Goal: Task Accomplishment & Management: Manage account settings

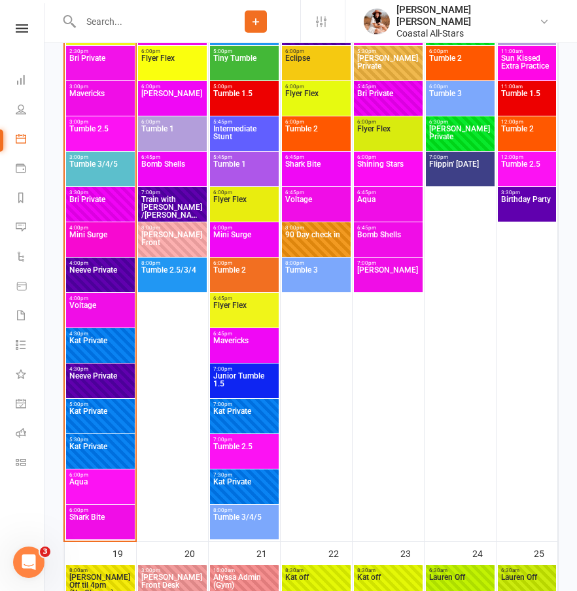
scroll to position [2138, 0]
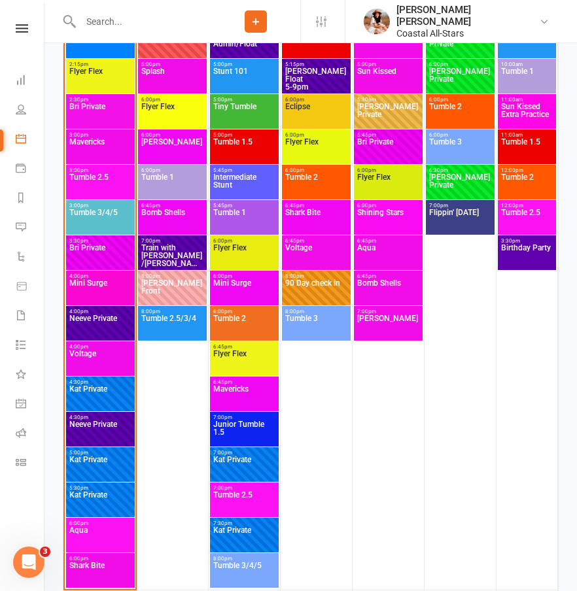
click at [113, 290] on span "Mini Surge" at bounding box center [100, 291] width 63 height 24
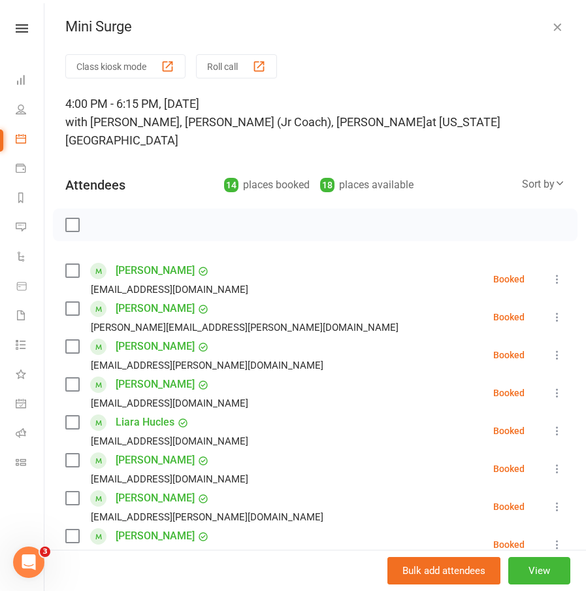
click at [551, 27] on icon "button" at bounding box center [557, 26] width 13 height 13
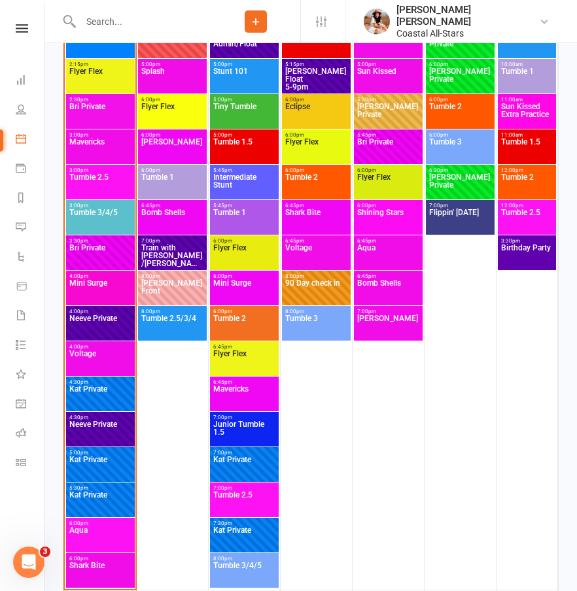
click at [96, 567] on span "Shark Bite" at bounding box center [100, 574] width 63 height 24
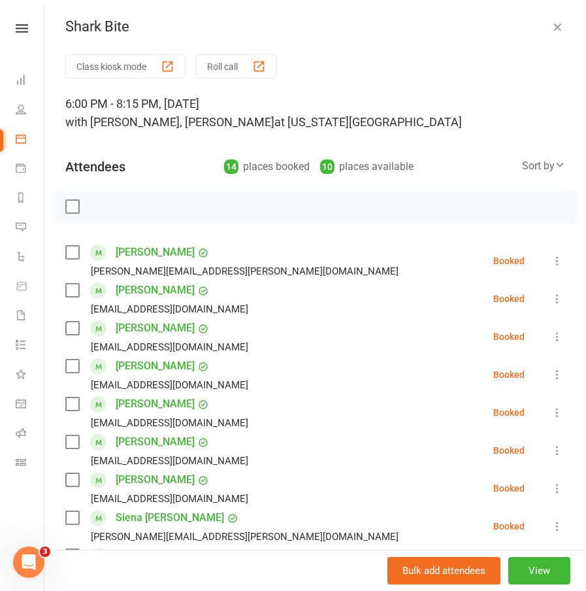
click at [551, 30] on icon "button" at bounding box center [557, 26] width 13 height 13
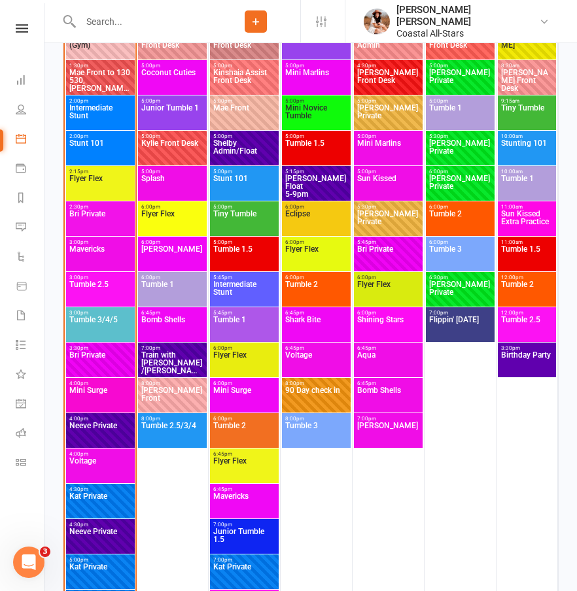
scroll to position [2029, 0]
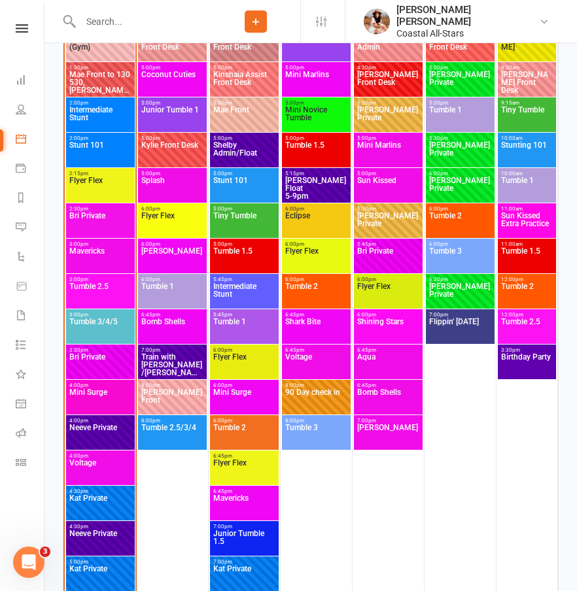
click at [102, 265] on span "Mavericks" at bounding box center [100, 259] width 63 height 24
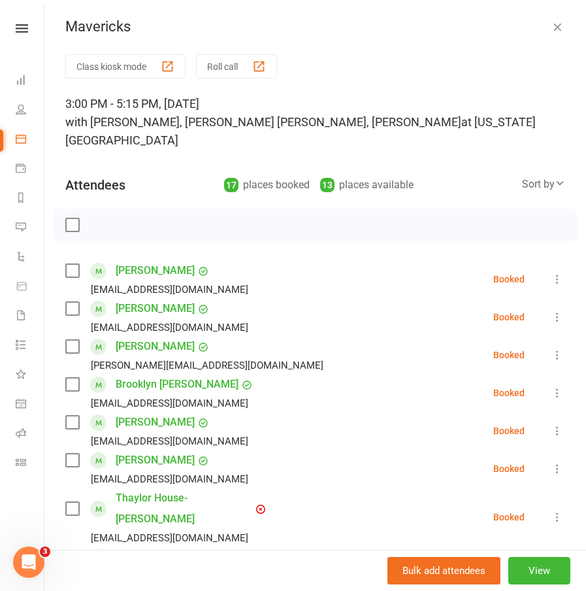
click at [551, 24] on icon "button" at bounding box center [557, 26] width 13 height 13
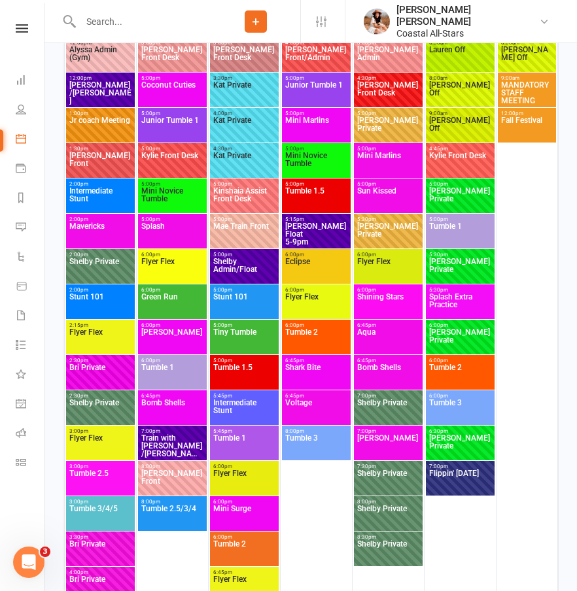
scroll to position [43, 0]
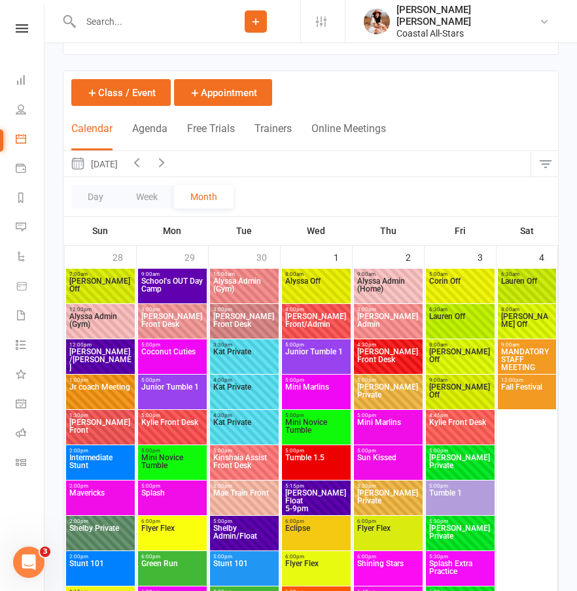
click at [144, 166] on icon "button" at bounding box center [136, 162] width 14 height 14
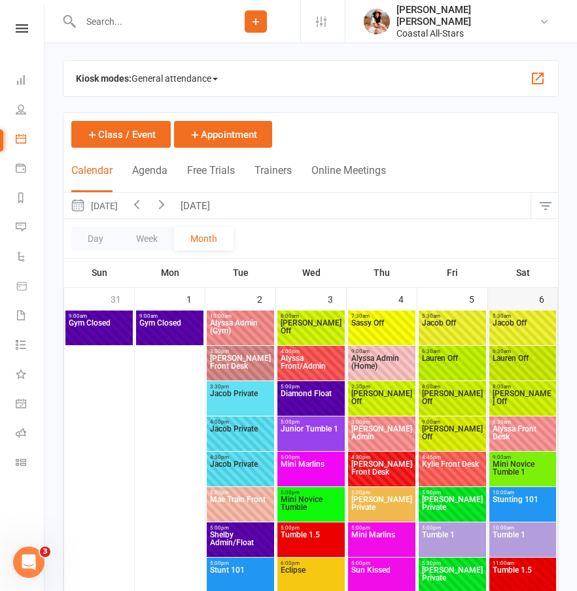
scroll to position [0, 0]
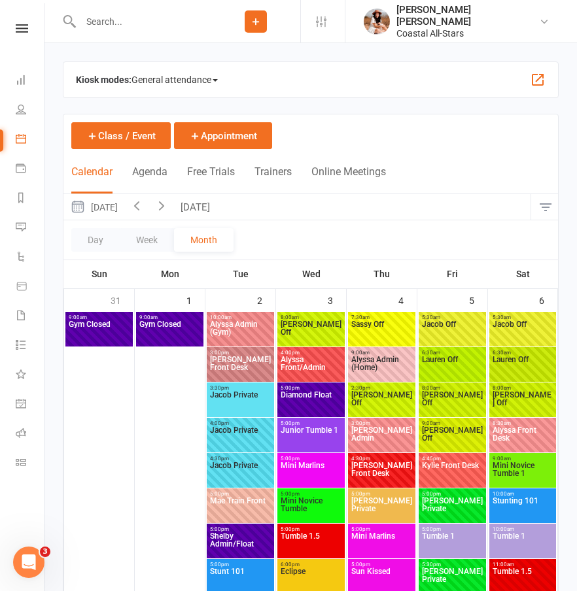
click at [144, 207] on icon "button" at bounding box center [136, 205] width 14 height 14
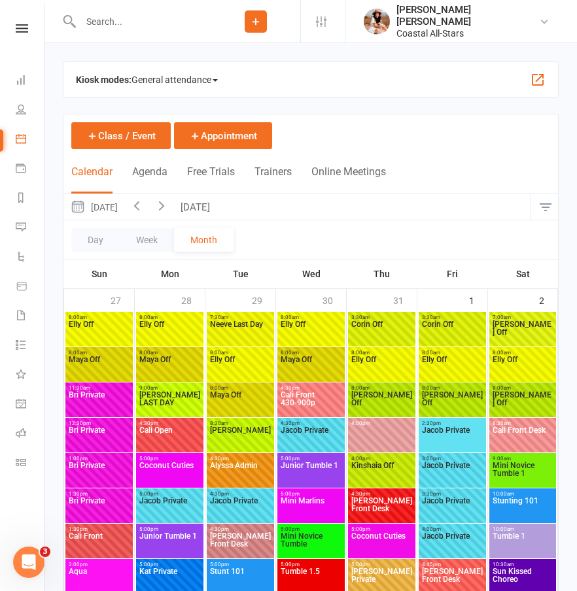
click at [169, 203] on icon "button" at bounding box center [161, 205] width 14 height 14
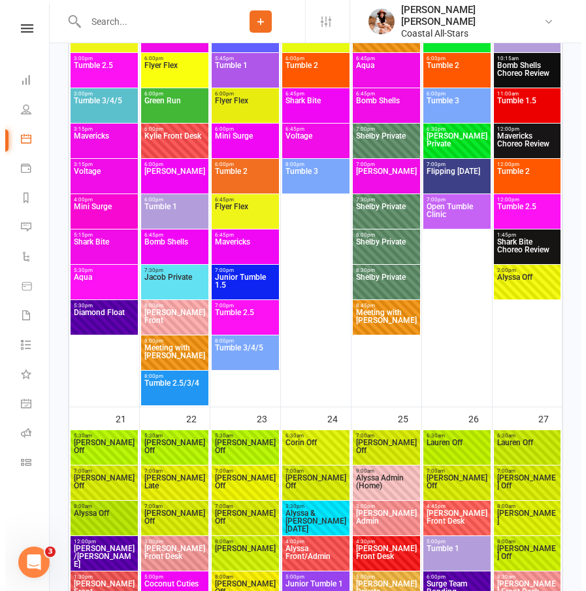
scroll to position [2306, 0]
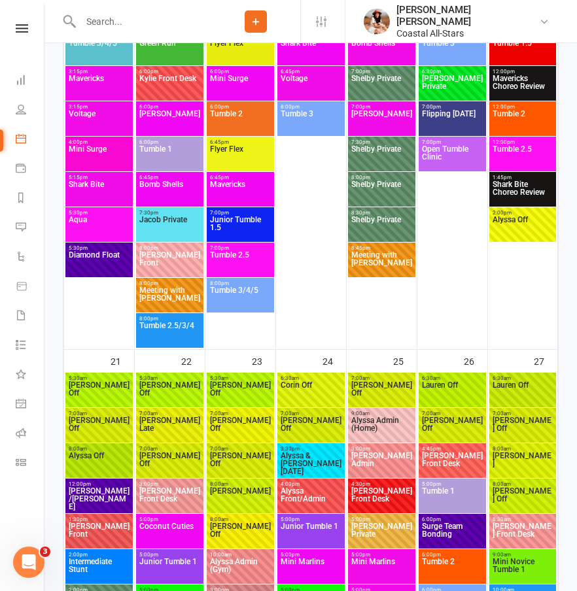
click at [294, 458] on span "Alyssa & Alexis [DATE]" at bounding box center [311, 464] width 62 height 24
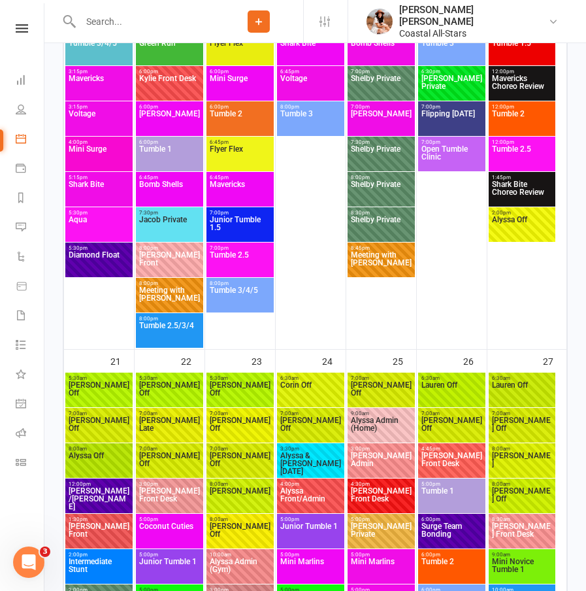
click at [294, 458] on body "Prospect Member Non-attending contact Class / event Appointment Membership plan…" at bounding box center [293, 393] width 586 height 5392
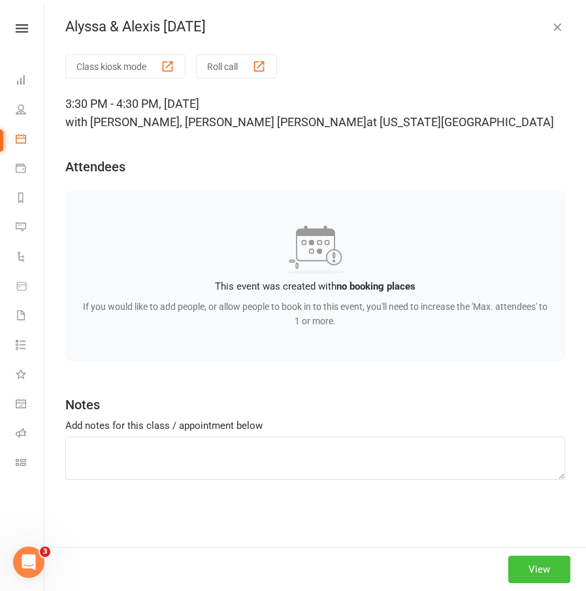
click at [527, 579] on button "View" at bounding box center [540, 569] width 62 height 27
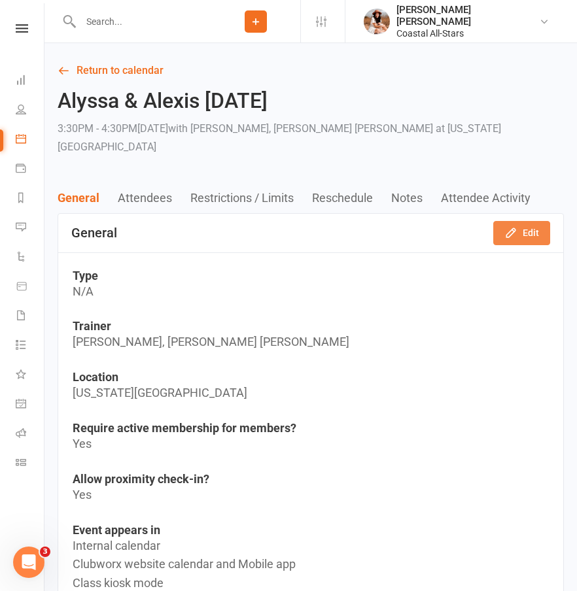
click at [515, 226] on icon "button" at bounding box center [510, 232] width 13 height 13
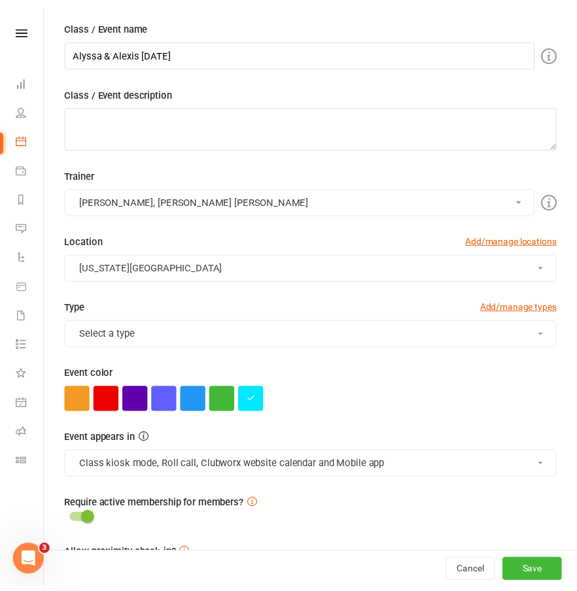
scroll to position [86, 0]
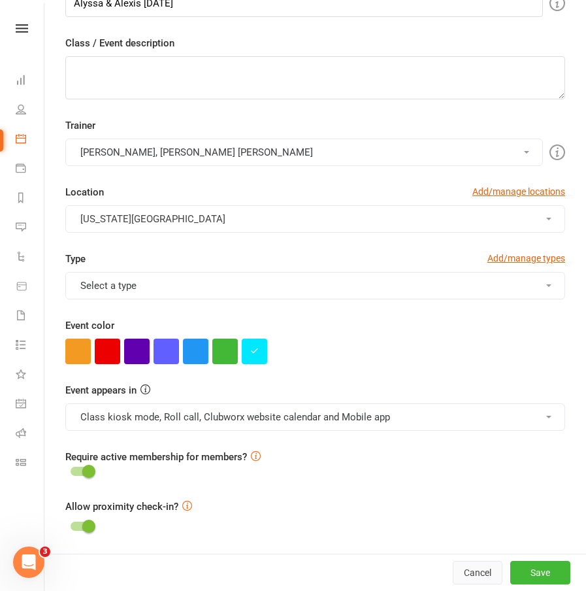
click at [457, 570] on button "Cancel" at bounding box center [478, 573] width 50 height 24
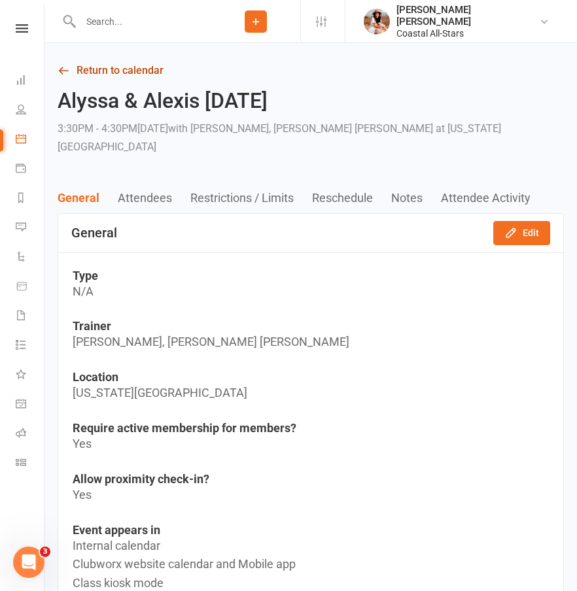
drag, startPoint x: 135, startPoint y: 56, endPoint x: 133, endPoint y: 70, distance: 13.9
click at [133, 73] on link "Return to calendar" at bounding box center [311, 70] width 506 height 18
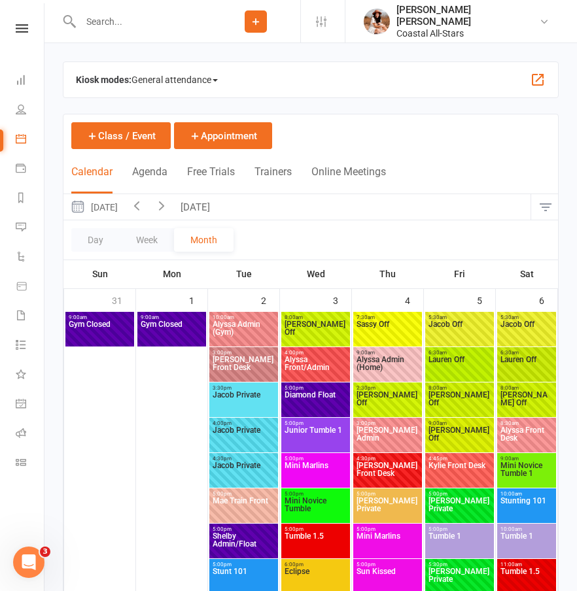
click at [220, 203] on button "[DATE]" at bounding box center [197, 206] width 46 height 25
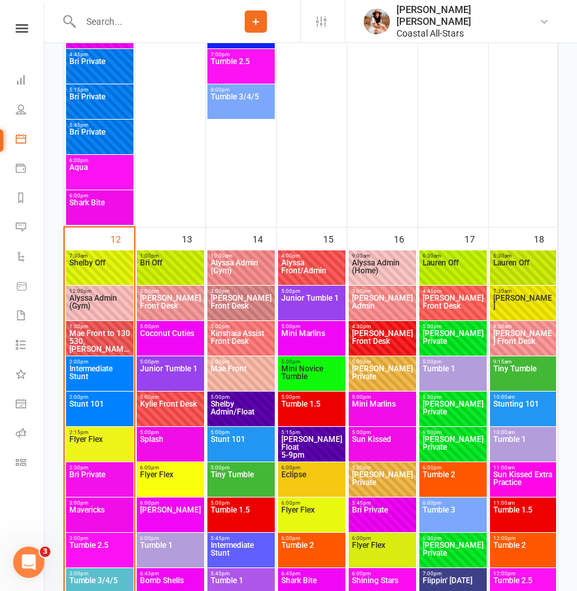
scroll to position [1770, 0]
click at [261, 17] on icon at bounding box center [256, 22] width 12 height 12
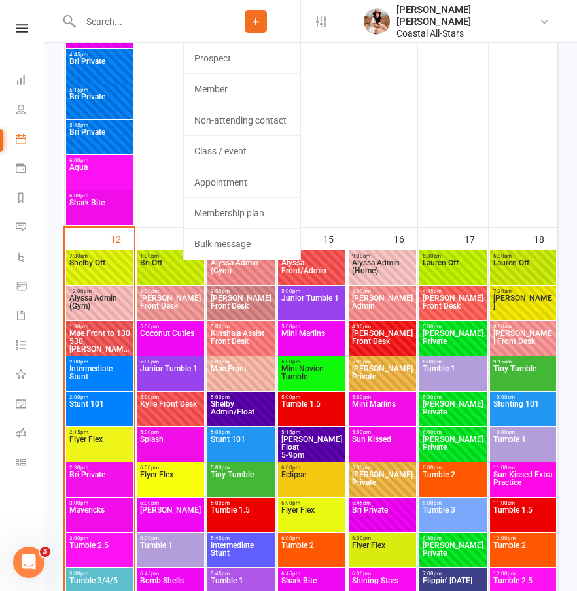
click at [211, 238] on div "14" at bounding box center [241, 592] width 70 height 730
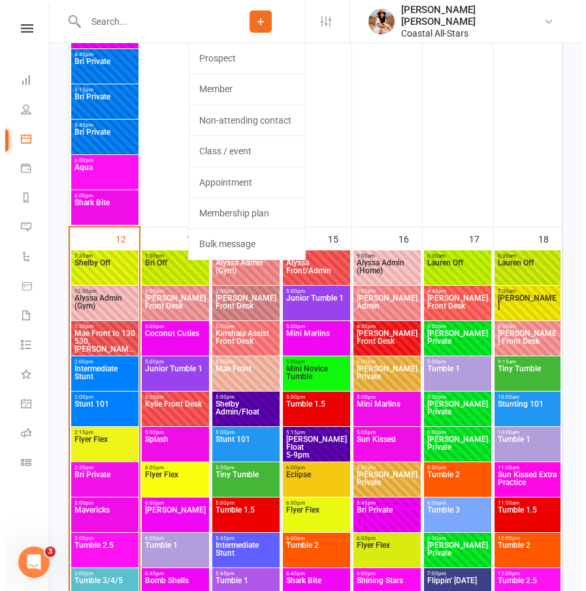
scroll to position [80, 0]
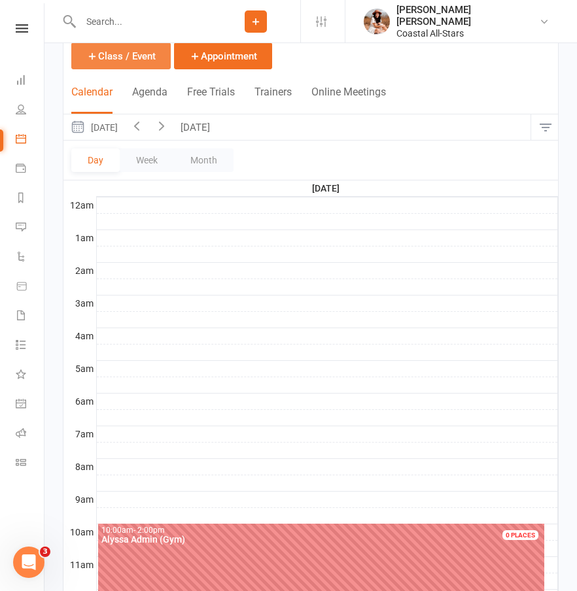
click at [118, 58] on button "Class / Event" at bounding box center [120, 55] width 99 height 27
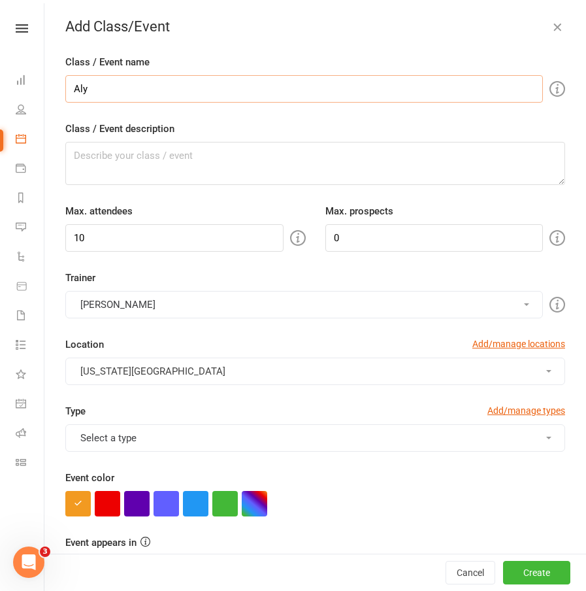
type input "Alyssa & Alexis [DATE]"
click at [250, 511] on button "button" at bounding box center [254, 503] width 25 height 25
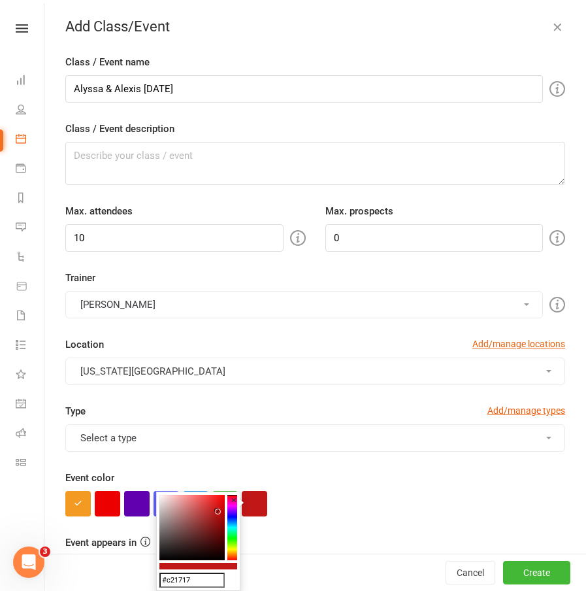
drag, startPoint x: 204, startPoint y: 522, endPoint x: 217, endPoint y: 511, distance: 17.2
click at [217, 511] on colorpicker-saturation at bounding box center [192, 527] width 65 height 65
type input "#bf1717"
click at [234, 505] on button "×" at bounding box center [233, 500] width 13 height 17
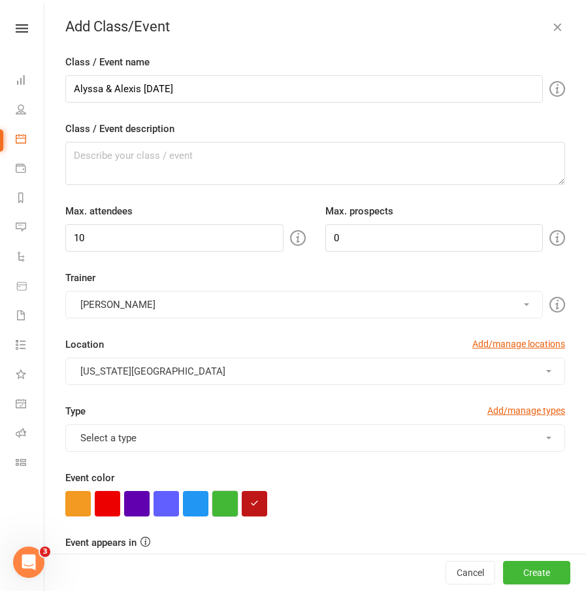
click at [232, 505] on button "button" at bounding box center [224, 503] width 25 height 25
click at [248, 503] on button "button" at bounding box center [254, 503] width 25 height 25
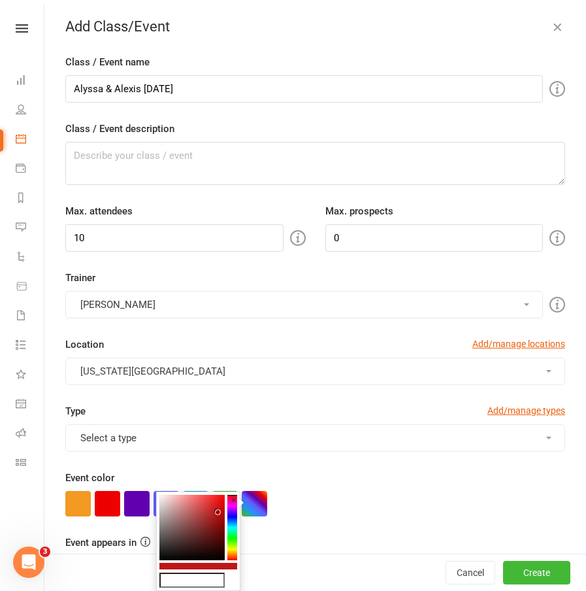
click at [233, 530] on colorpicker-hue at bounding box center [232, 527] width 10 height 65
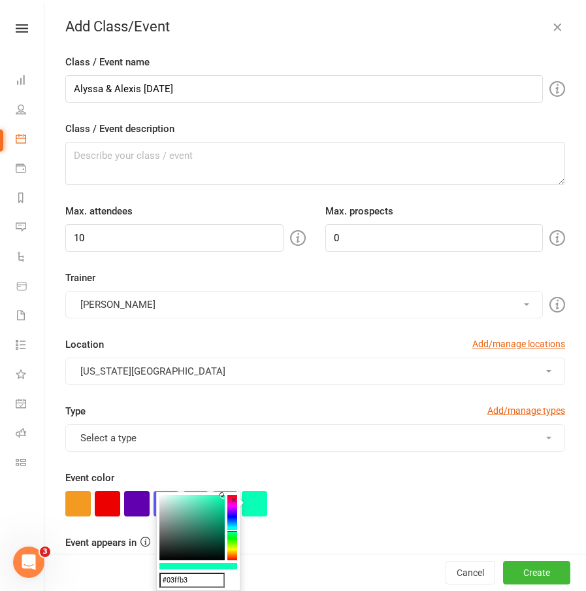
type input "#00ffb2"
drag, startPoint x: 217, startPoint y: 511, endPoint x: 233, endPoint y: 480, distance: 34.8
click at [233, 480] on body "Prospect Member Non-attending contact Class / event Appointment Membership plan…" at bounding box center [293, 462] width 586 height 1077
click at [149, 229] on input "10" at bounding box center [174, 237] width 218 height 27
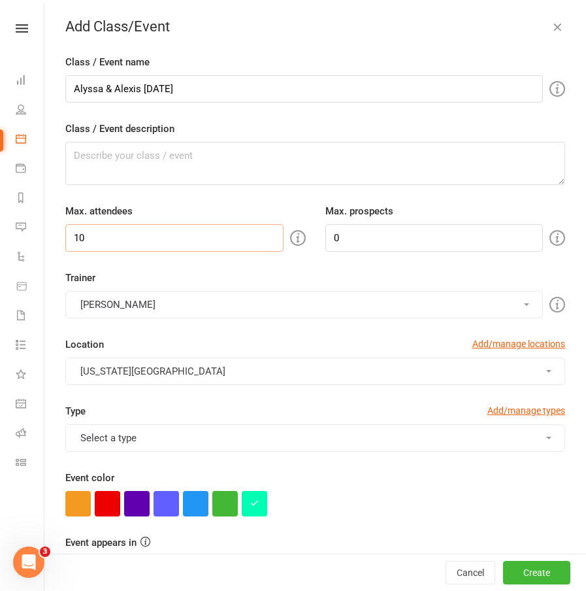
click at [150, 232] on input "10" at bounding box center [174, 237] width 218 height 27
type input "1"
type input "0"
click at [136, 306] on button "[PERSON_NAME]" at bounding box center [304, 304] width 478 height 27
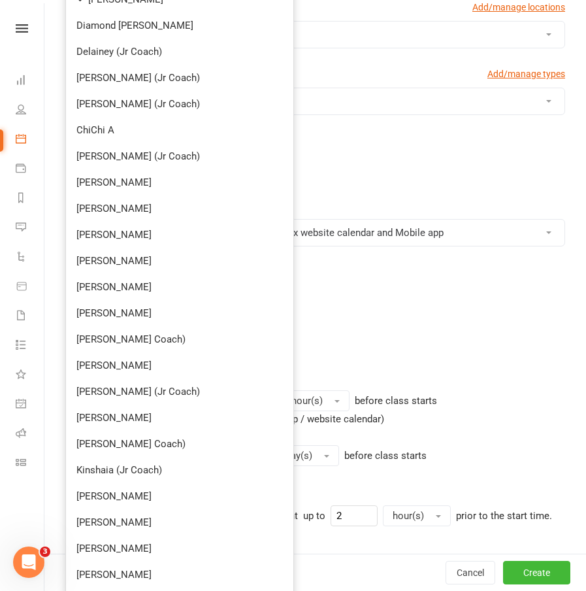
scroll to position [88, 0]
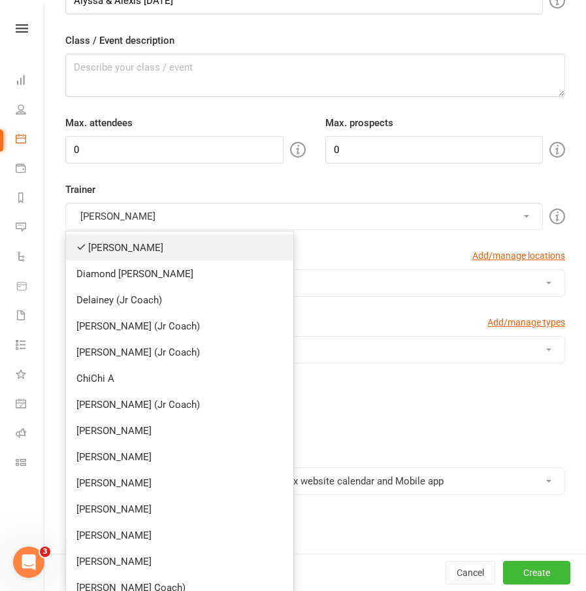
click at [141, 242] on link "[PERSON_NAME]" at bounding box center [179, 248] width 227 height 26
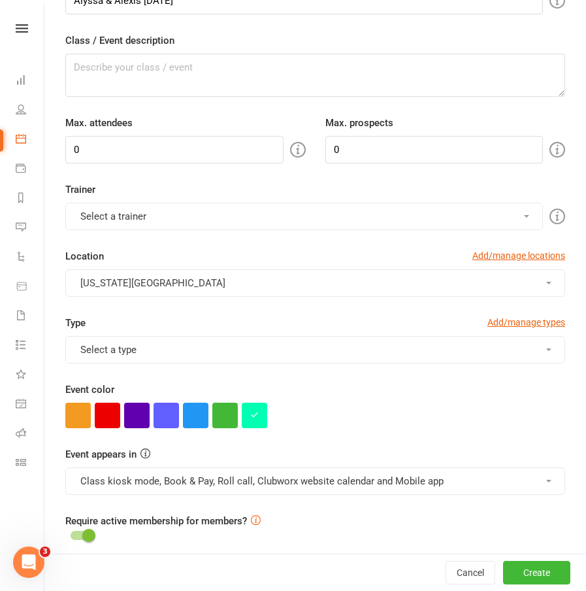
click at [138, 218] on button "Select a trainer" at bounding box center [304, 216] width 478 height 27
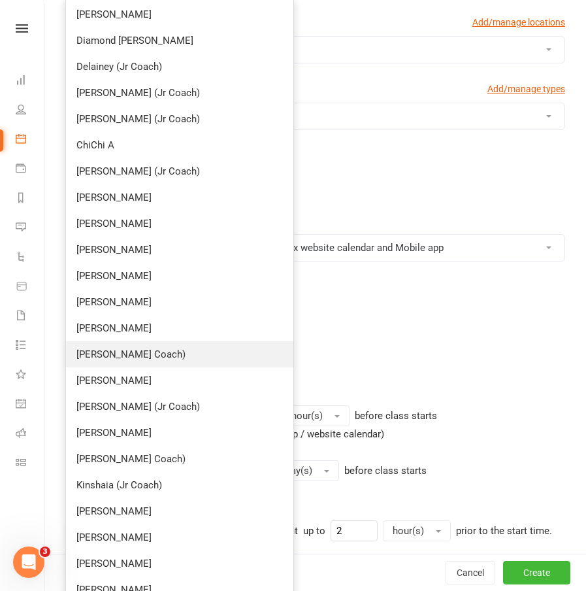
scroll to position [331, 0]
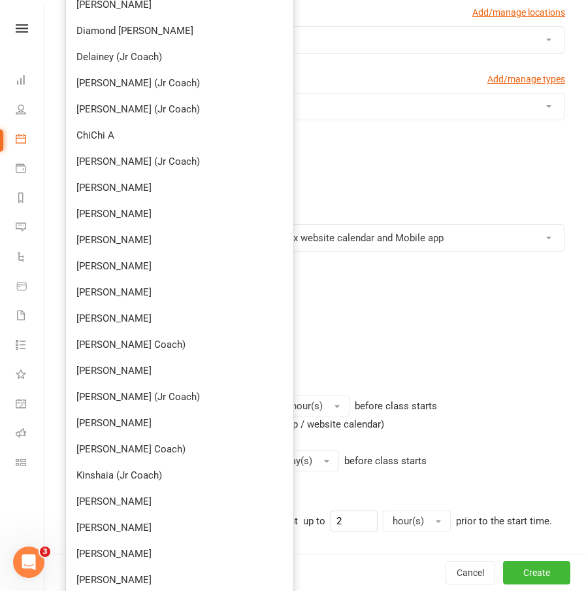
click at [120, 295] on link "[PERSON_NAME]" at bounding box center [179, 292] width 227 height 26
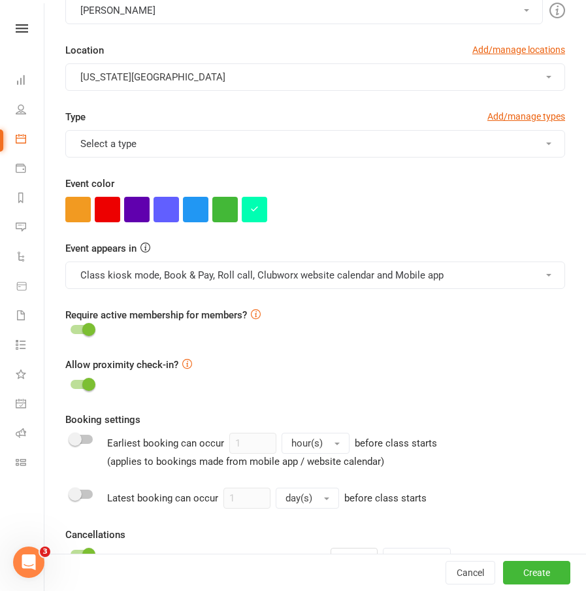
scroll to position [132, 0]
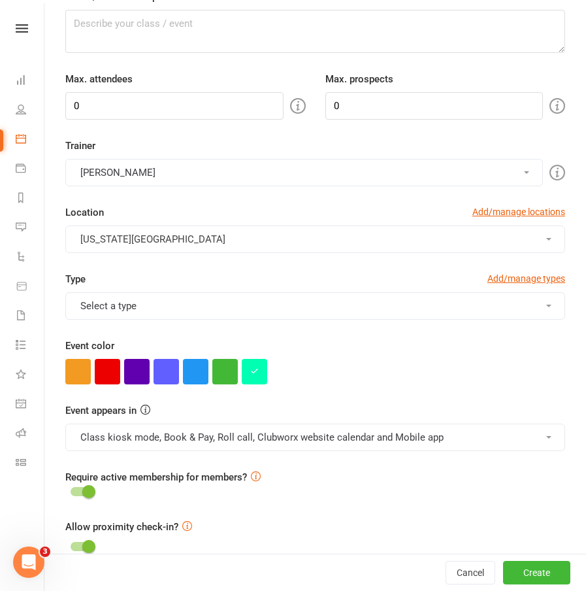
click at [133, 176] on button "[PERSON_NAME]" at bounding box center [304, 172] width 478 height 27
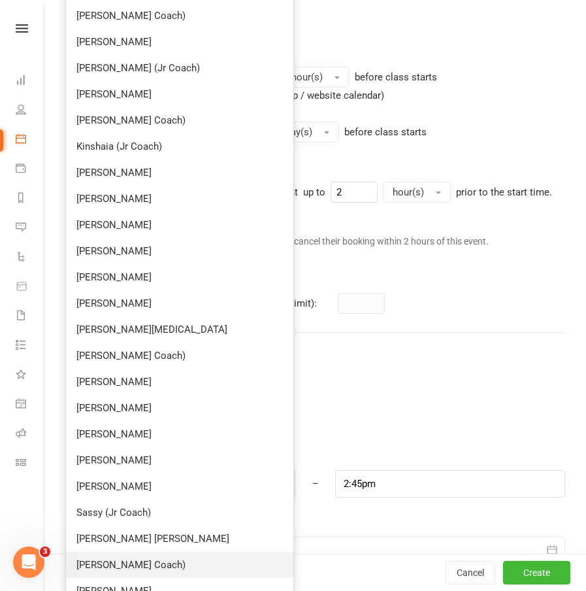
scroll to position [752, 0]
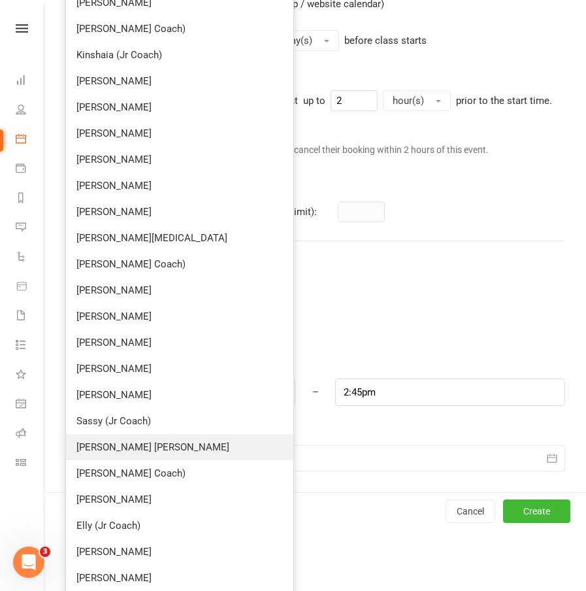
click at [139, 442] on link "[PERSON_NAME] [PERSON_NAME]" at bounding box center [179, 447] width 227 height 26
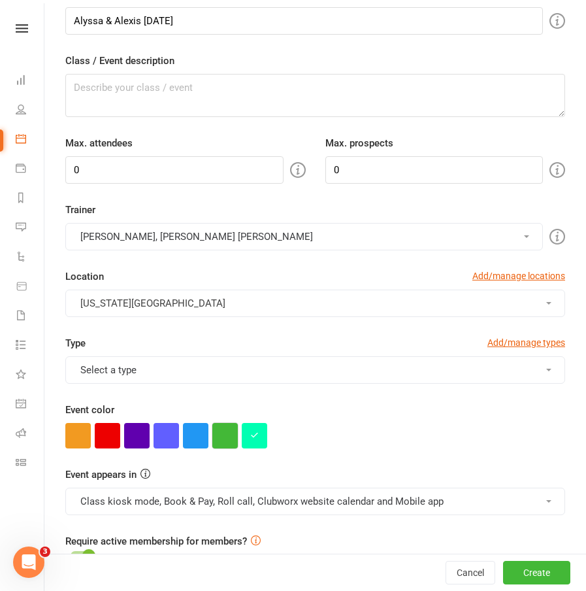
scroll to position [114, 0]
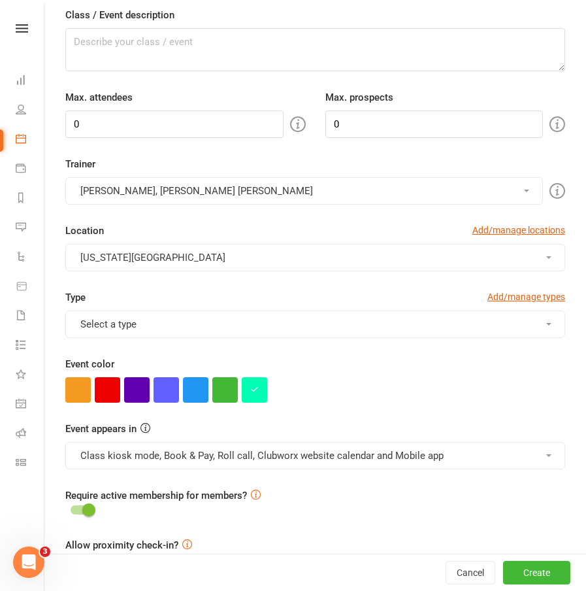
click at [271, 453] on button "Class kiosk mode, Book & Pay, Roll call, Clubworx website calendar and Mobile a…" at bounding box center [315, 455] width 500 height 27
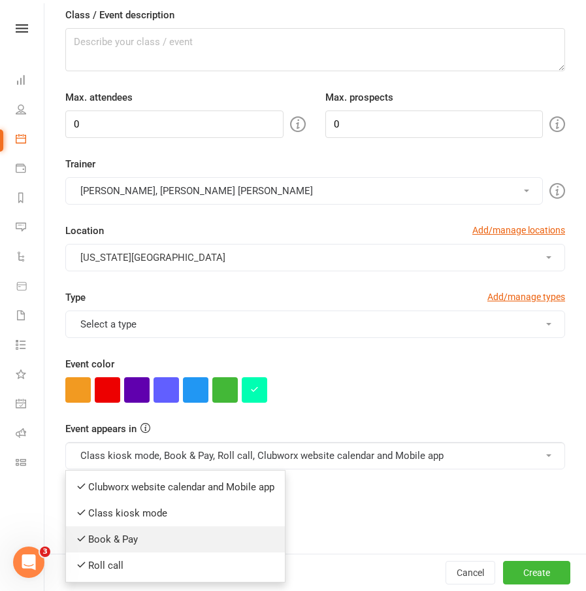
click at [127, 545] on link "Book & Pay" at bounding box center [175, 539] width 219 height 26
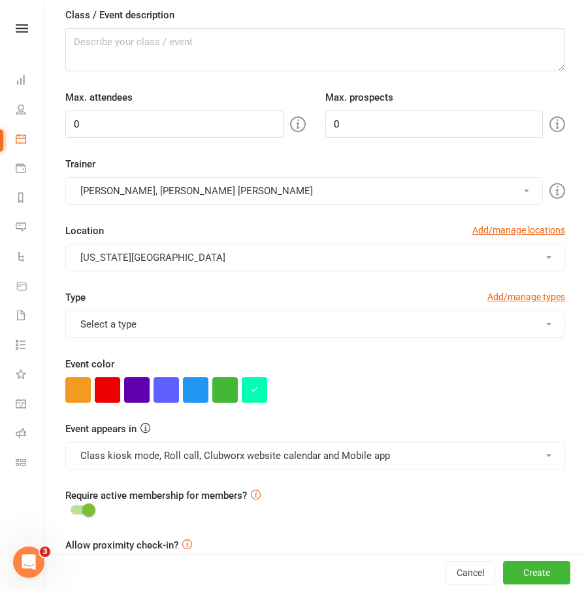
click at [177, 463] on button "Class kiosk mode, Roll call, Clubworx website calendar and Mobile app" at bounding box center [315, 455] width 500 height 27
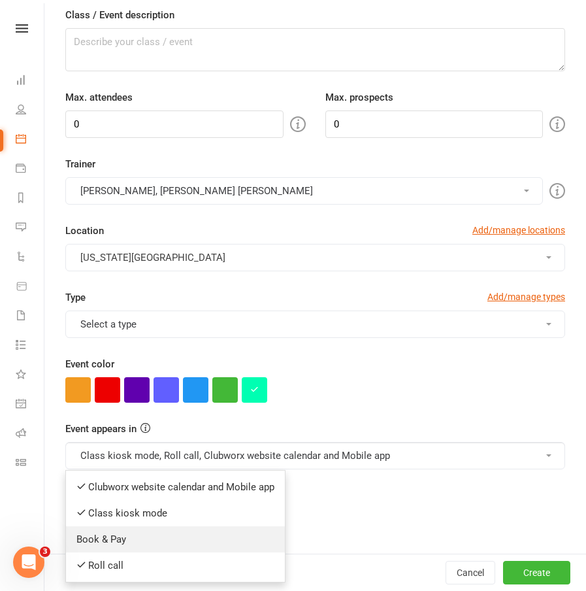
click at [131, 531] on link "Book & Pay" at bounding box center [175, 539] width 219 height 26
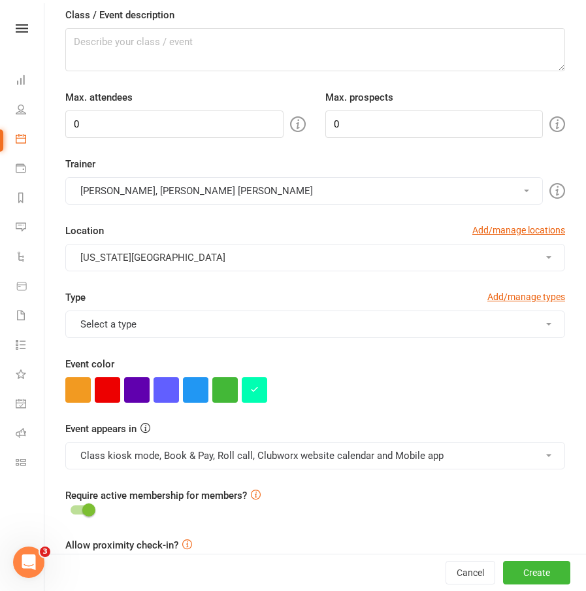
click at [219, 452] on button "Class kiosk mode, Book & Pay, Roll call, Clubworx website calendar and Mobile a…" at bounding box center [315, 455] width 500 height 27
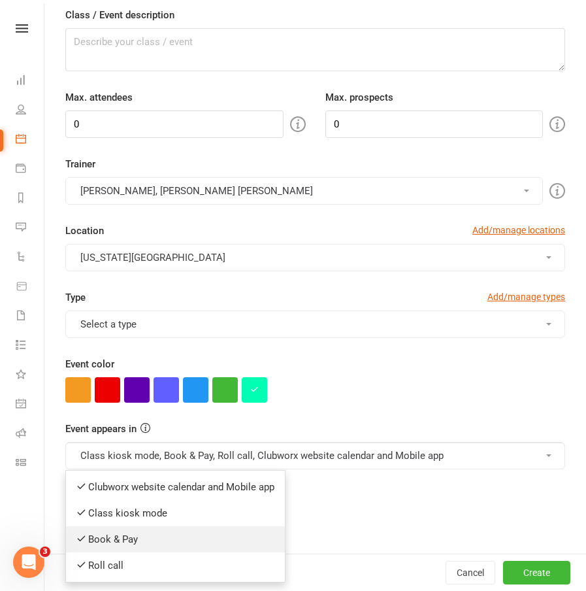
click at [148, 544] on link "Book & Pay" at bounding box center [175, 539] width 219 height 26
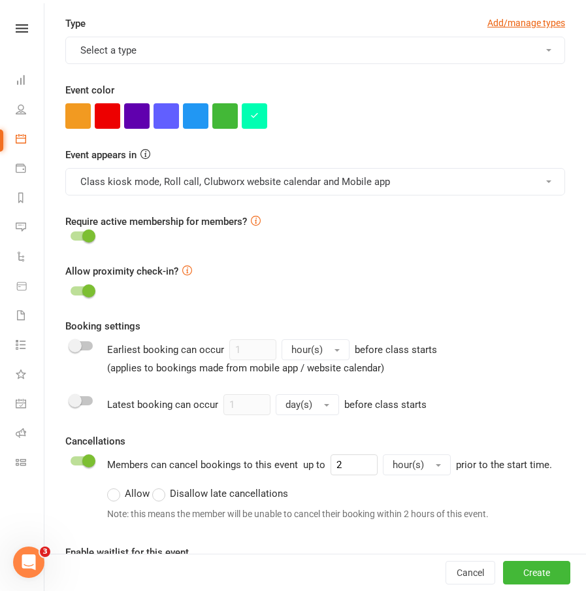
scroll to position [706, 0]
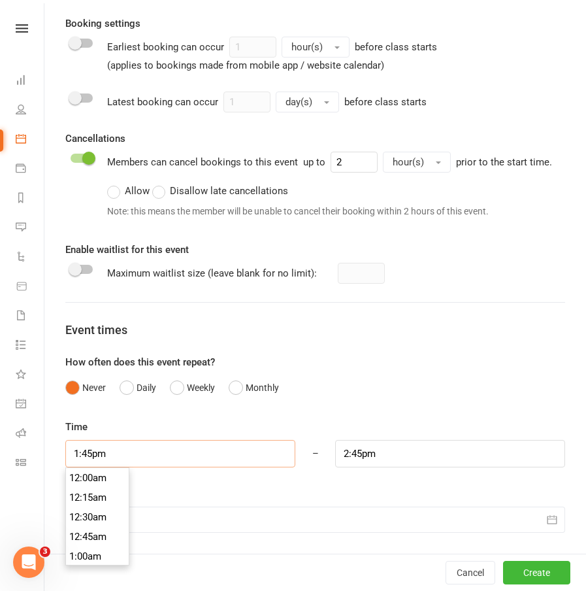
click at [137, 460] on input "1:45pm" at bounding box center [180, 453] width 230 height 27
type input "3:00pm"
type input "4:00pm"
click at [100, 525] on li "3:00pm" at bounding box center [97, 526] width 63 height 20
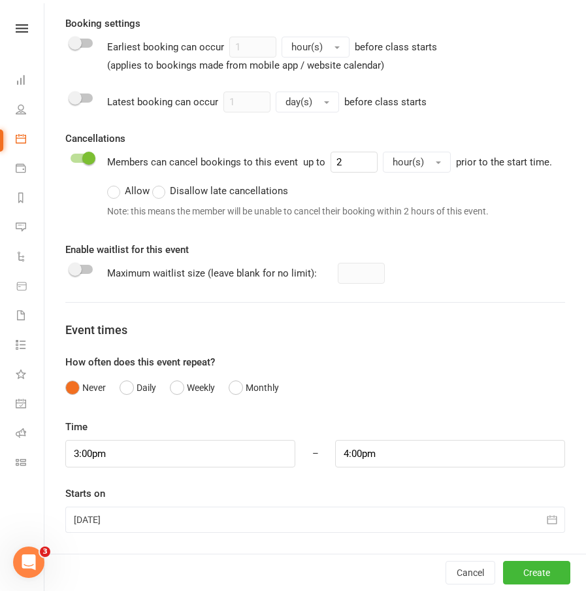
click at [159, 525] on div at bounding box center [315, 520] width 500 height 26
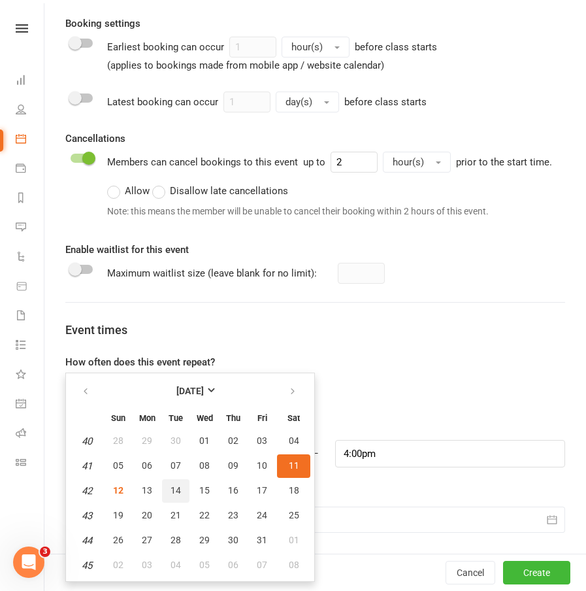
click at [177, 496] on button "14" at bounding box center [175, 491] width 27 height 24
type input "[DATE]"
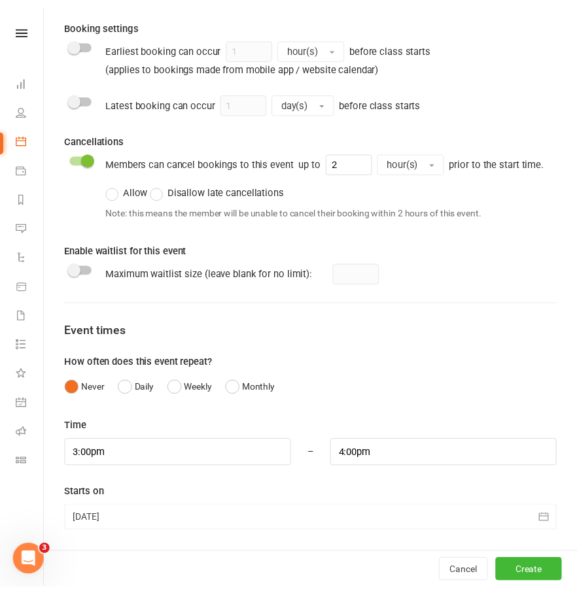
scroll to position [706, 0]
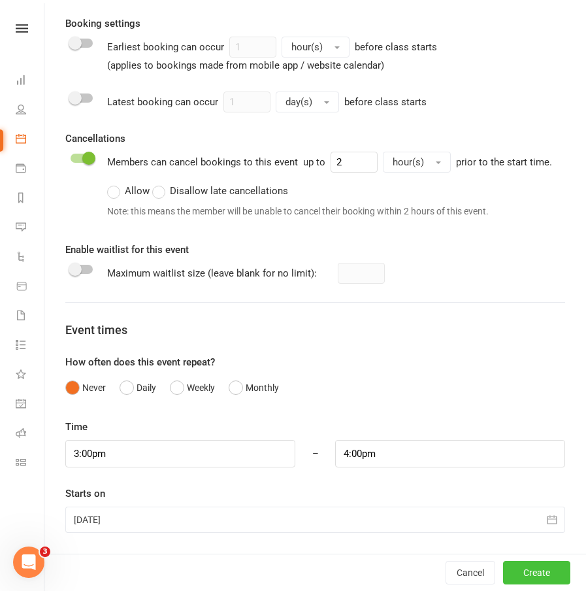
click at [509, 573] on button "Create" at bounding box center [536, 573] width 67 height 24
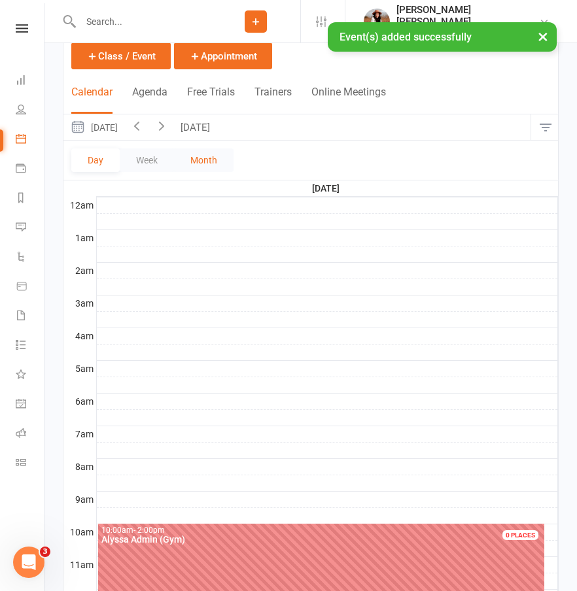
click at [189, 166] on button "Month" at bounding box center [203, 160] width 59 height 24
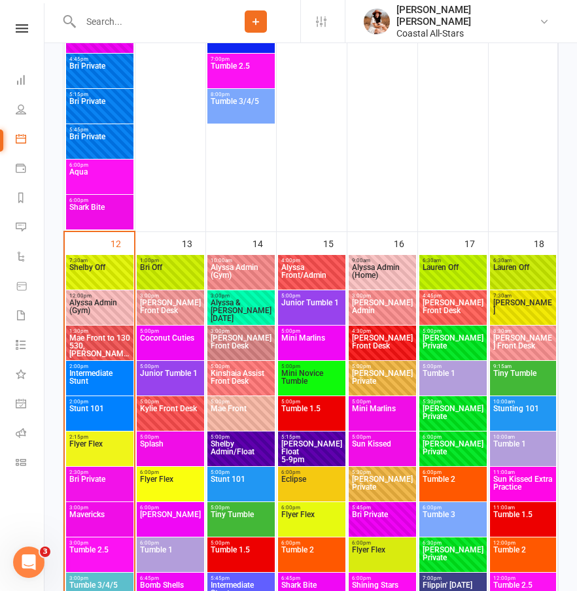
scroll to position [1775, 0]
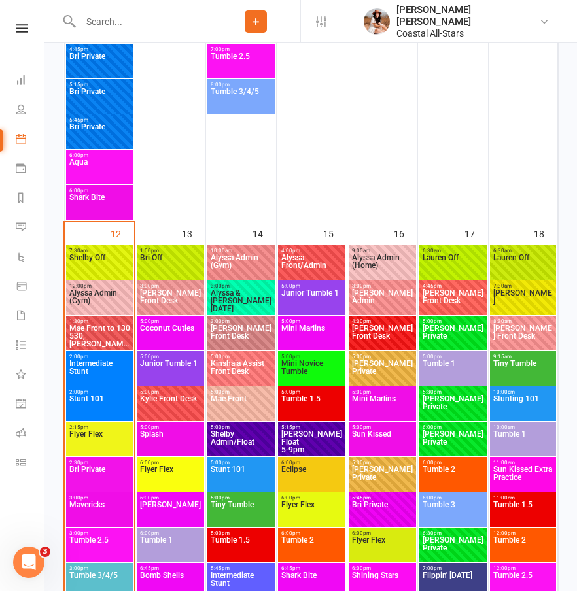
click at [239, 298] on span "Alyssa & Alexis [DATE]" at bounding box center [241, 301] width 62 height 24
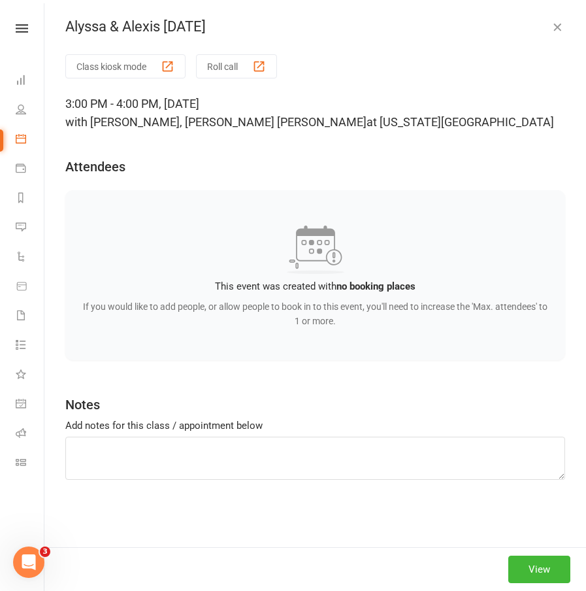
click at [551, 26] on icon "button" at bounding box center [557, 26] width 13 height 13
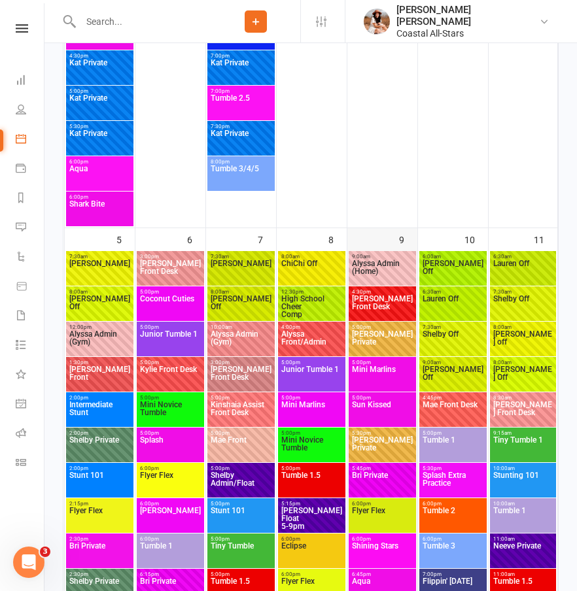
scroll to position [908, 0]
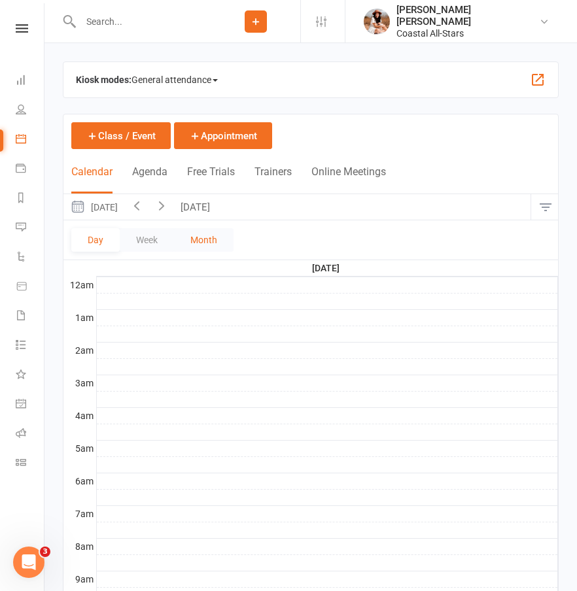
click at [199, 233] on button "Month" at bounding box center [203, 240] width 59 height 24
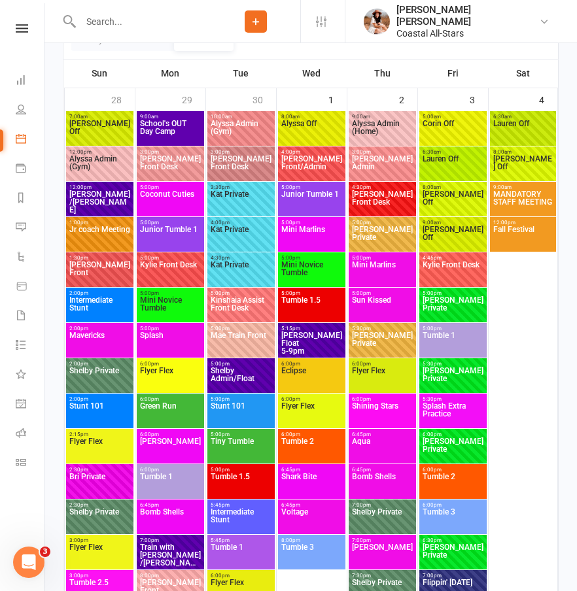
scroll to position [16, 0]
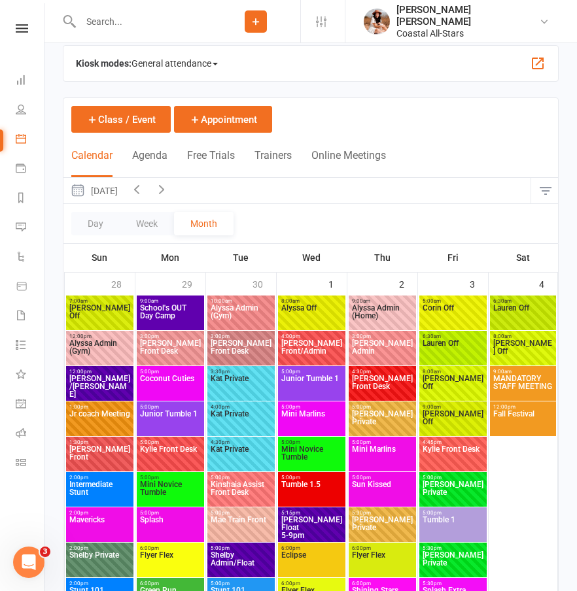
click at [144, 190] on icon "button" at bounding box center [136, 189] width 14 height 14
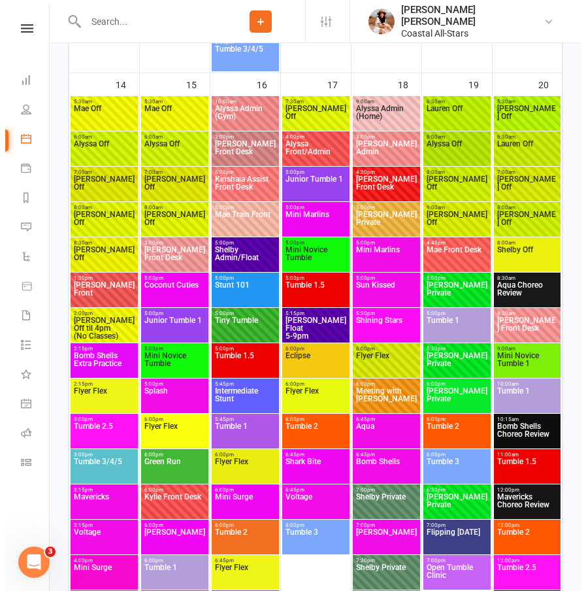
scroll to position [2485, 0]
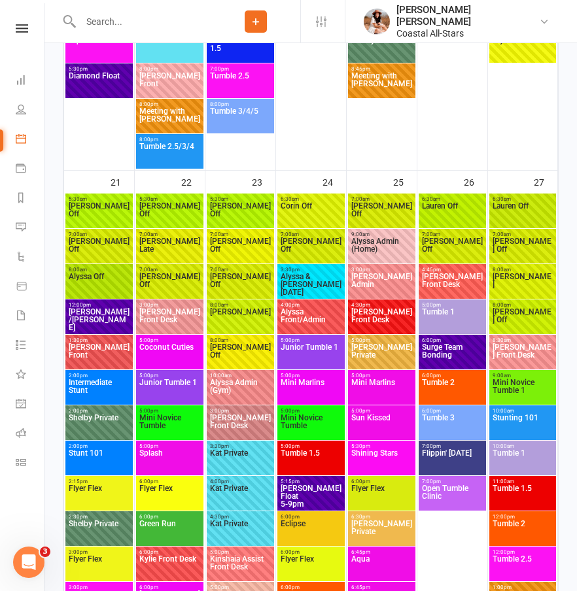
click at [323, 282] on span "Alyssa & Alexis [DATE]" at bounding box center [311, 285] width 62 height 24
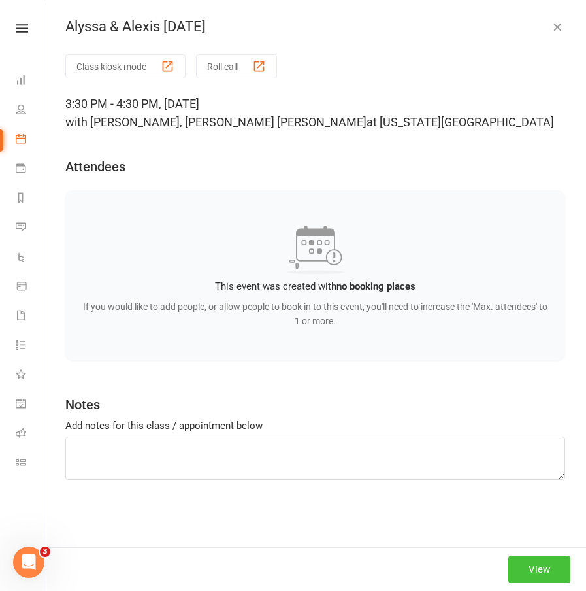
click at [540, 561] on button "View" at bounding box center [540, 569] width 62 height 27
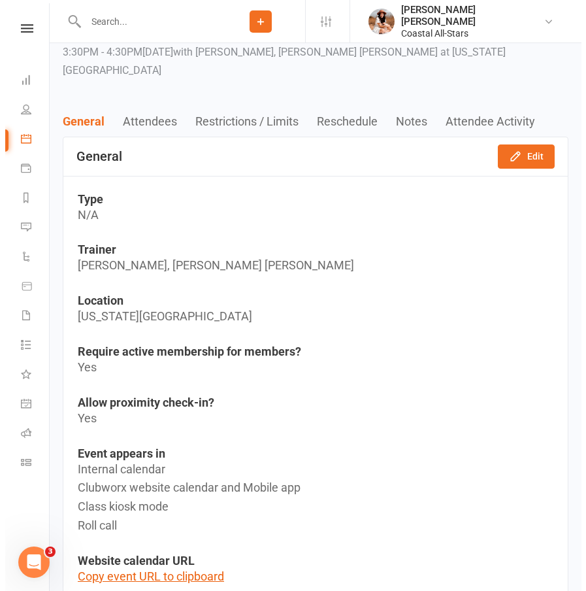
scroll to position [27, 0]
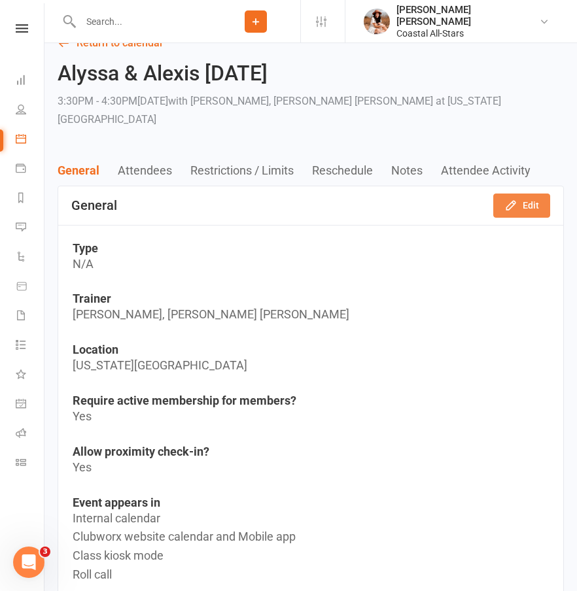
click at [496, 194] on button "Edit" at bounding box center [521, 206] width 57 height 24
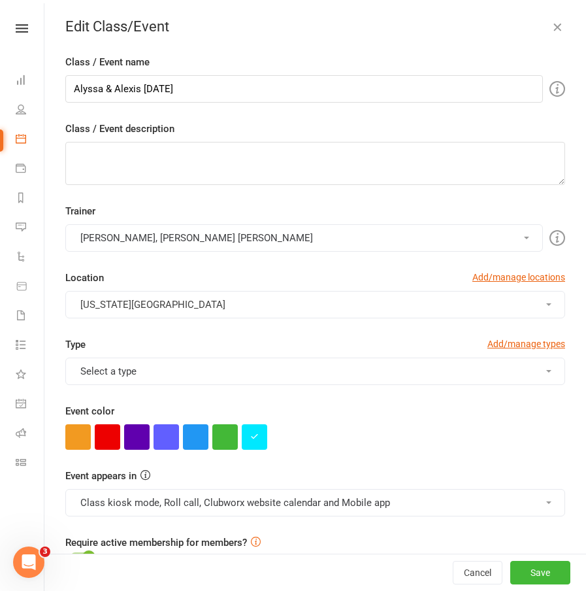
scroll to position [86, 0]
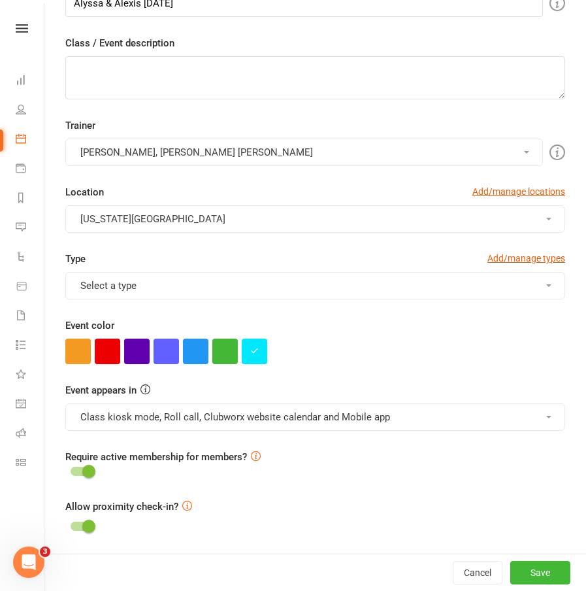
click at [304, 424] on button "Class kiosk mode, Roll call, Clubworx website calendar and Mobile app" at bounding box center [315, 416] width 500 height 27
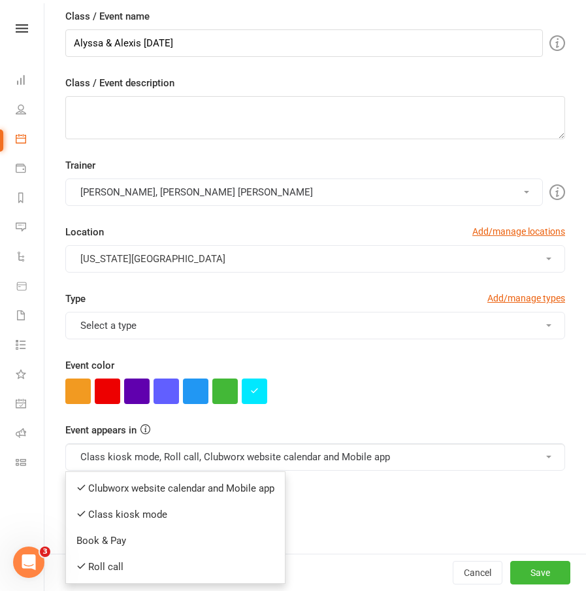
scroll to position [0, 0]
